Goal: Transaction & Acquisition: Purchase product/service

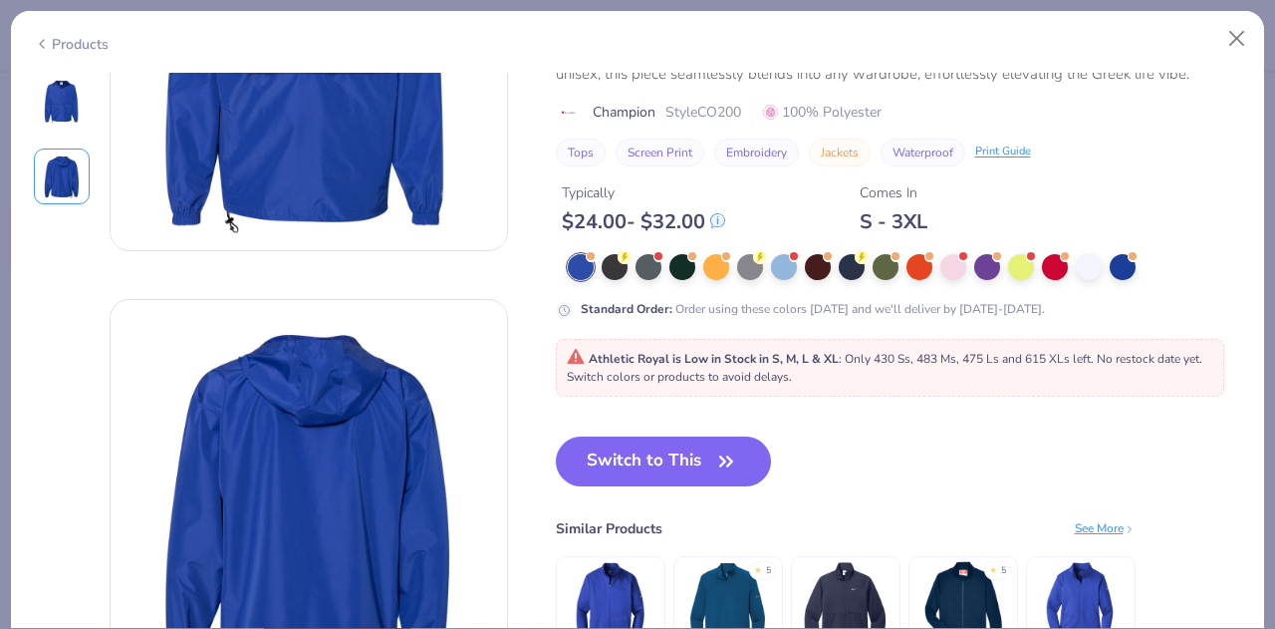
scroll to position [221, 0]
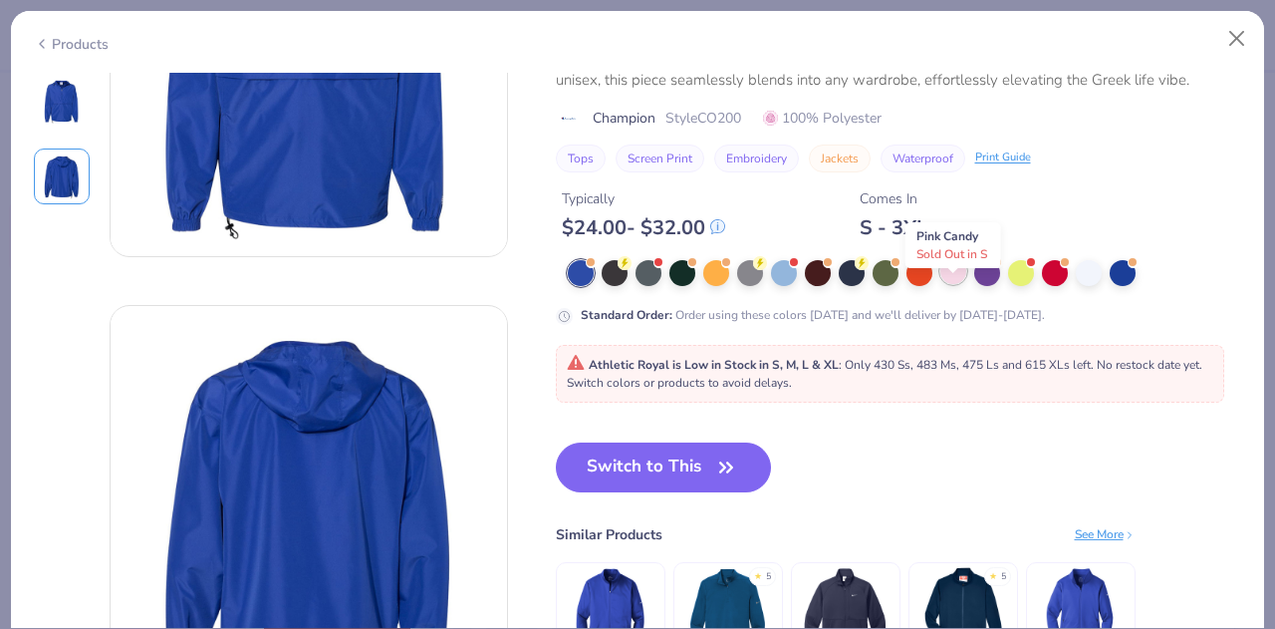
click at [957, 284] on div at bounding box center [953, 271] width 26 height 26
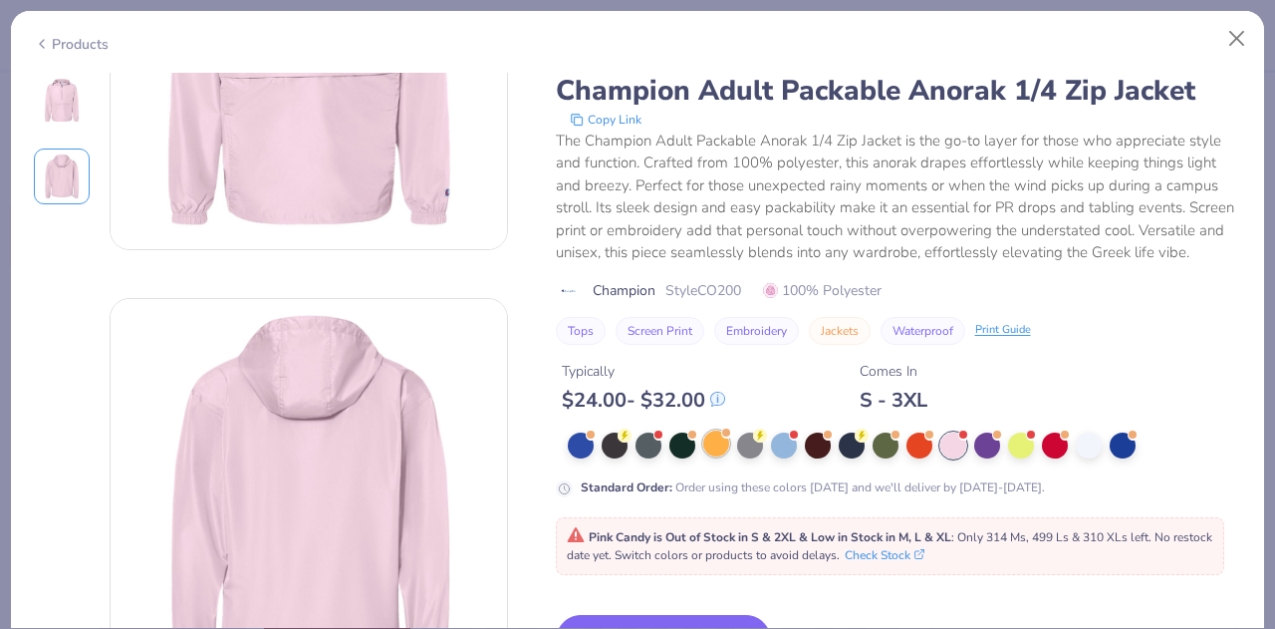
click at [708, 449] on div at bounding box center [716, 443] width 26 height 26
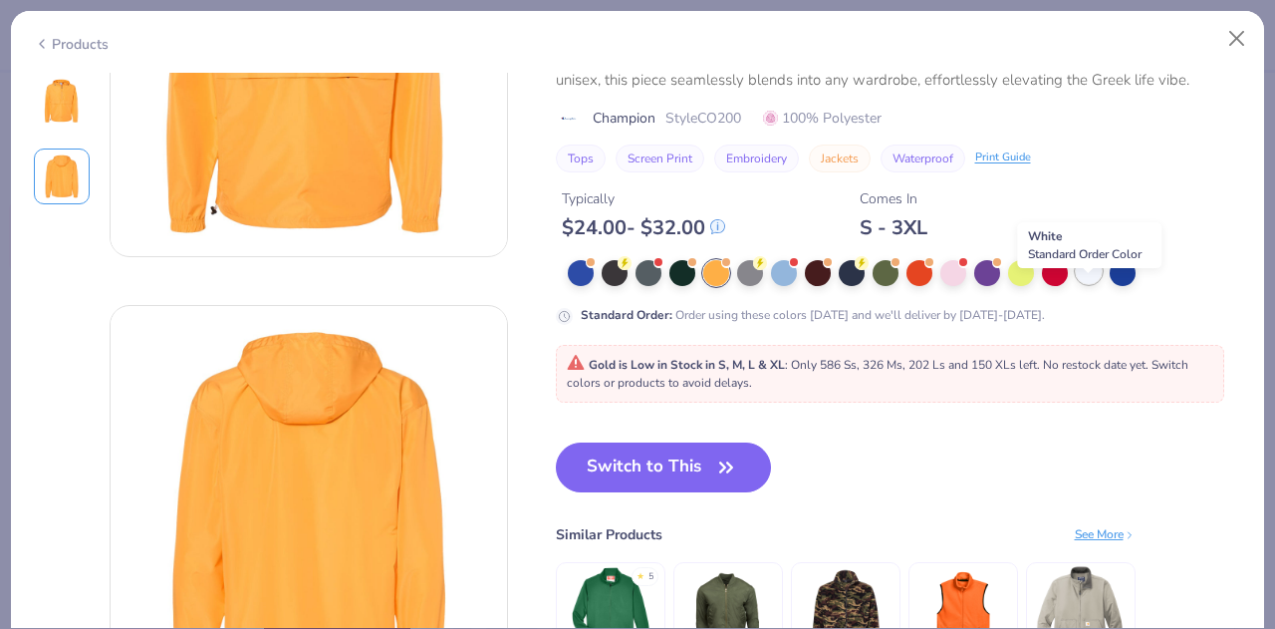
click at [1088, 284] on div at bounding box center [1089, 271] width 26 height 26
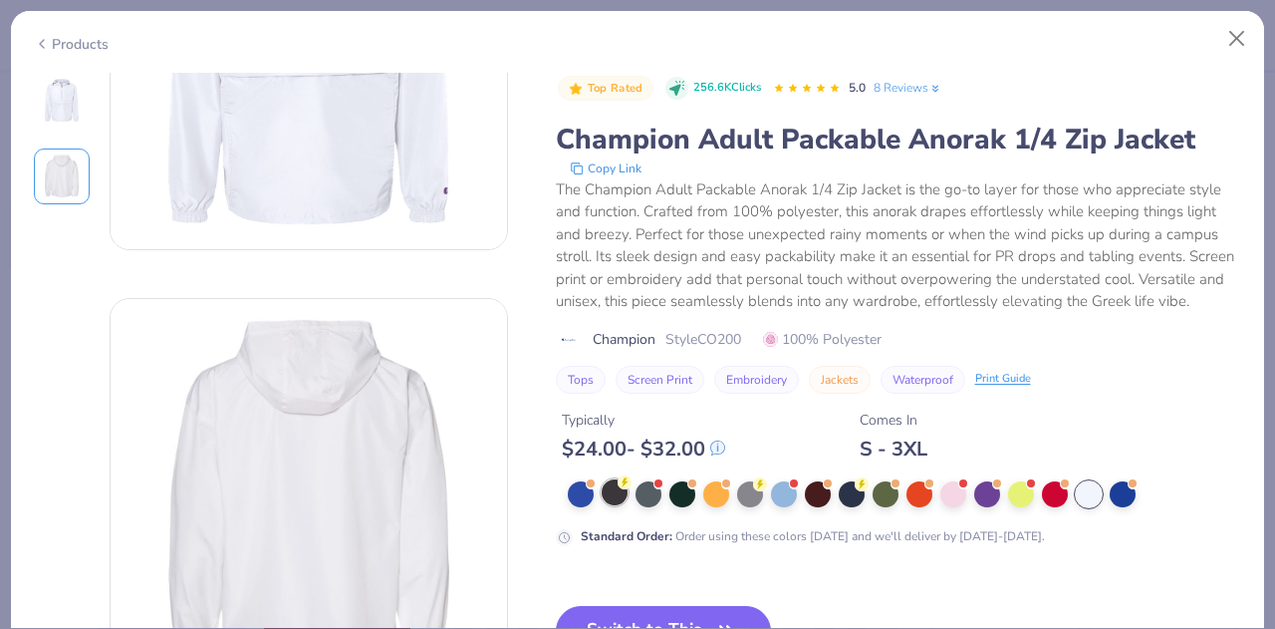
click at [613, 505] on div at bounding box center [615, 492] width 26 height 26
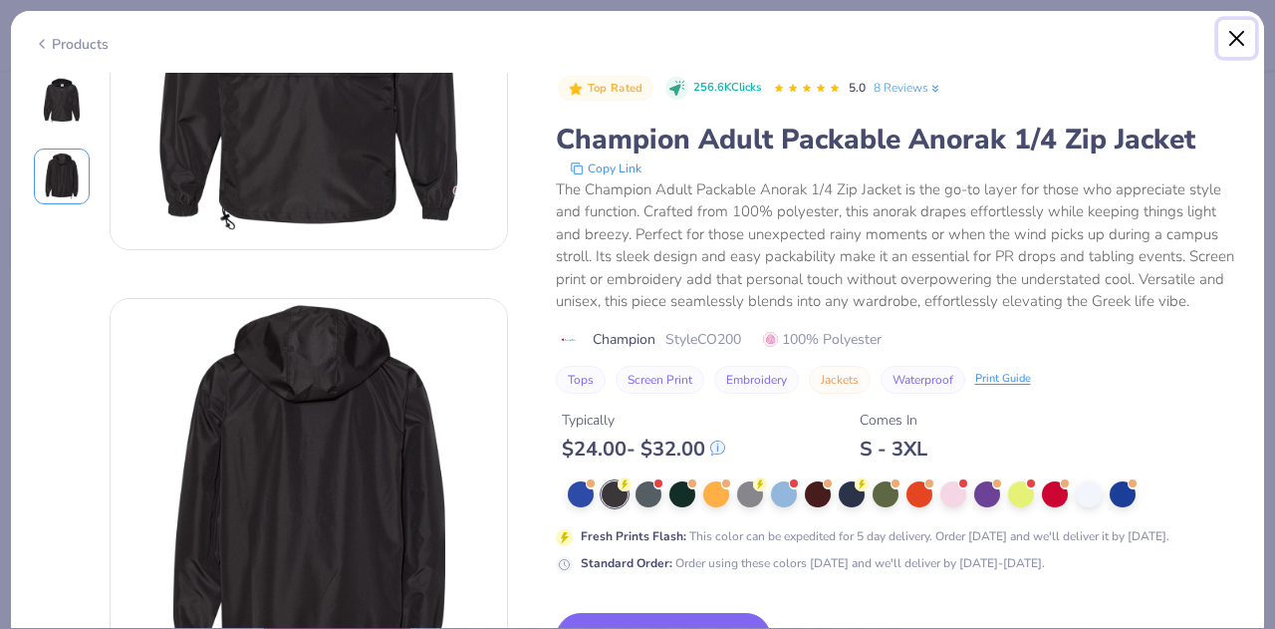
click at [1243, 43] on button "Close" at bounding box center [1237, 39] width 38 height 38
